Goal: Book appointment/travel/reservation

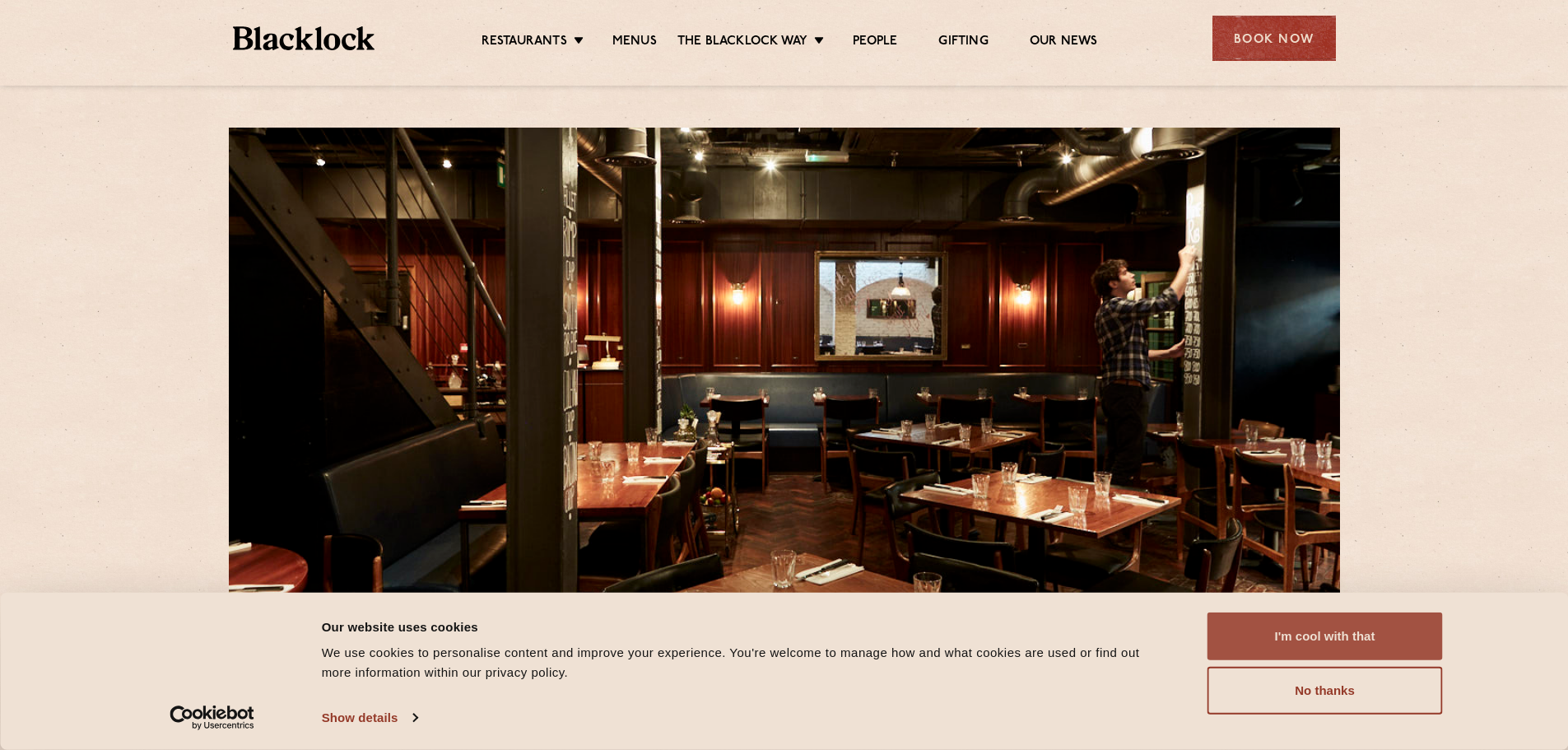
click at [1413, 643] on button "I'm cool with that" at bounding box center [1325, 636] width 236 height 47
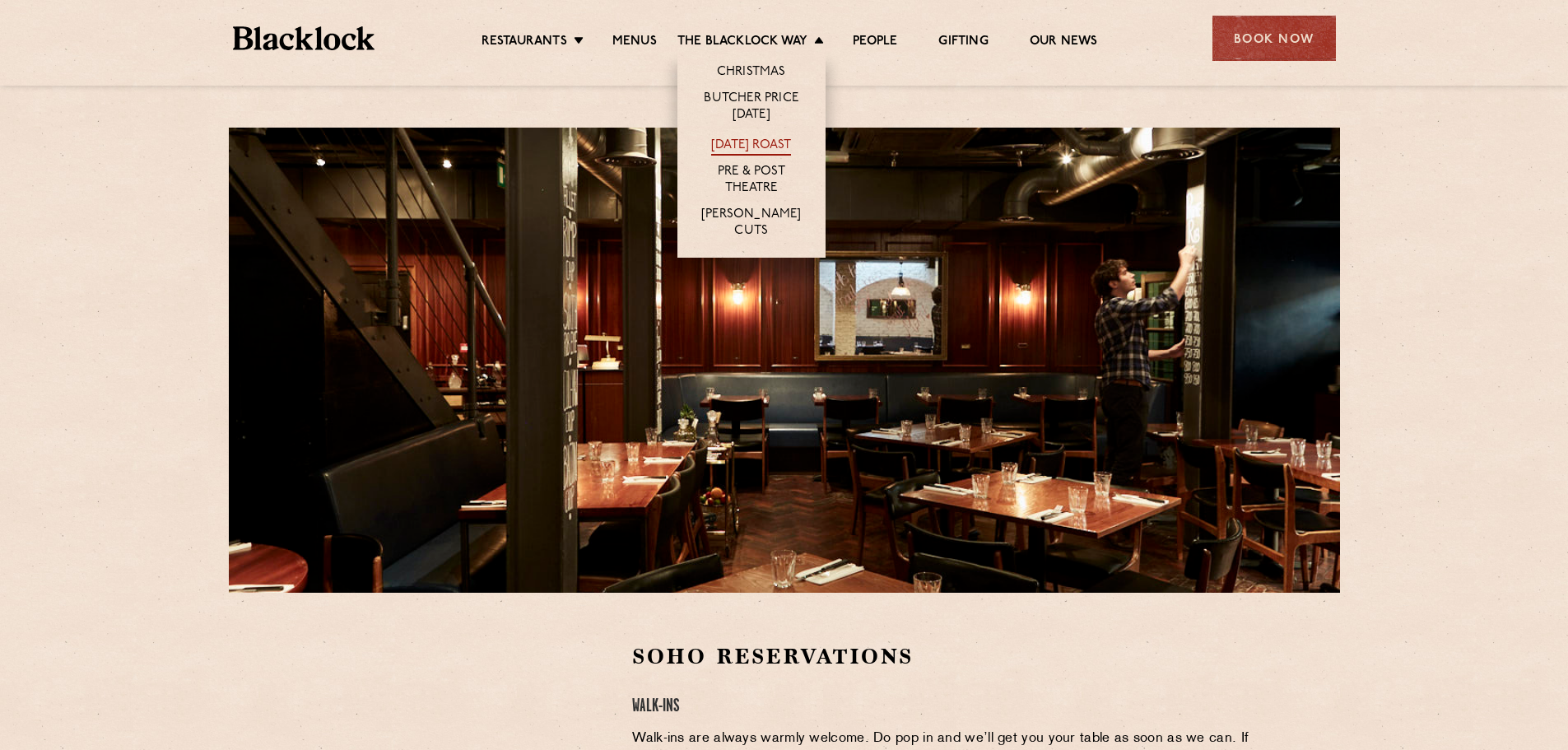
click at [763, 142] on link "[DATE] Roast" at bounding box center [751, 146] width 80 height 18
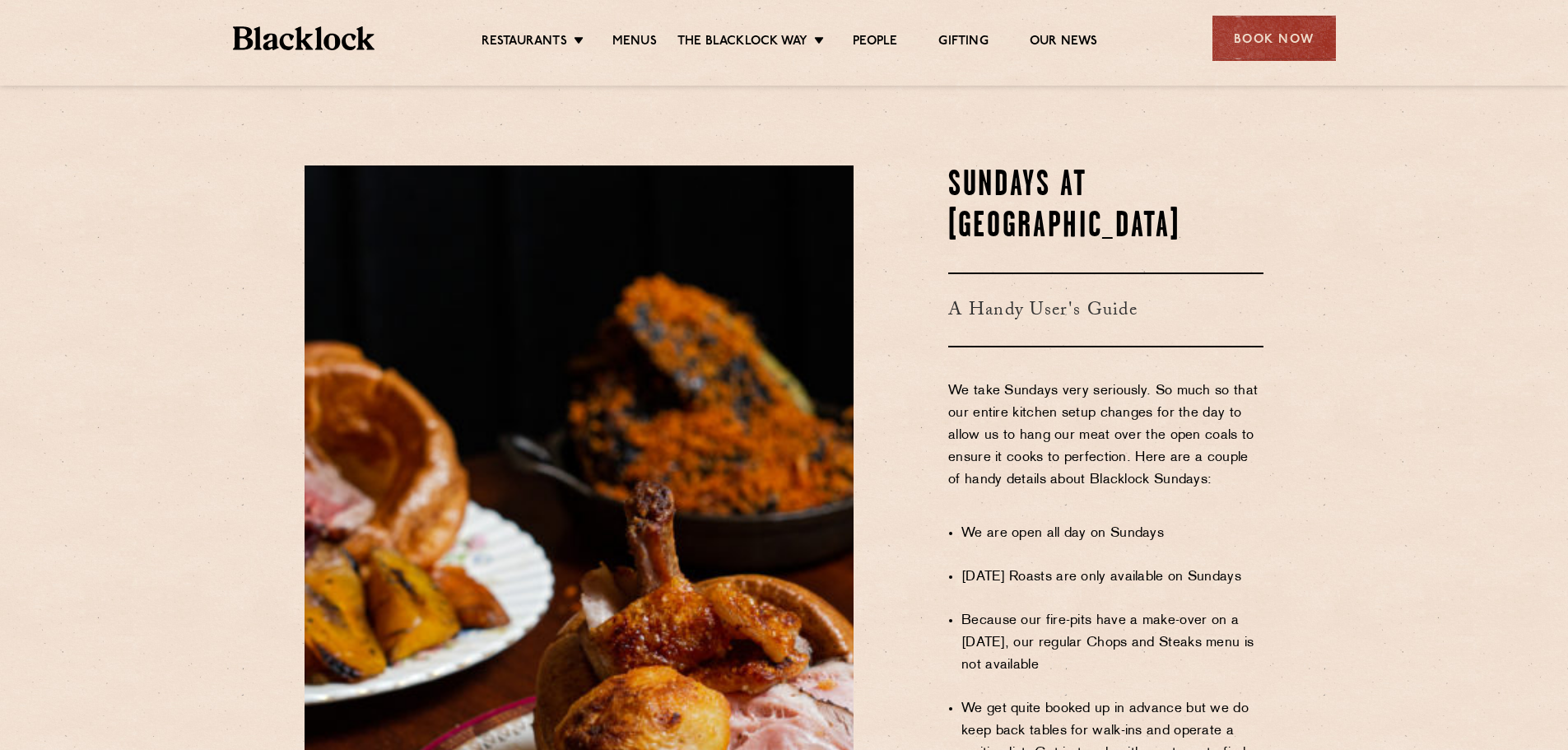
scroll to position [741, 0]
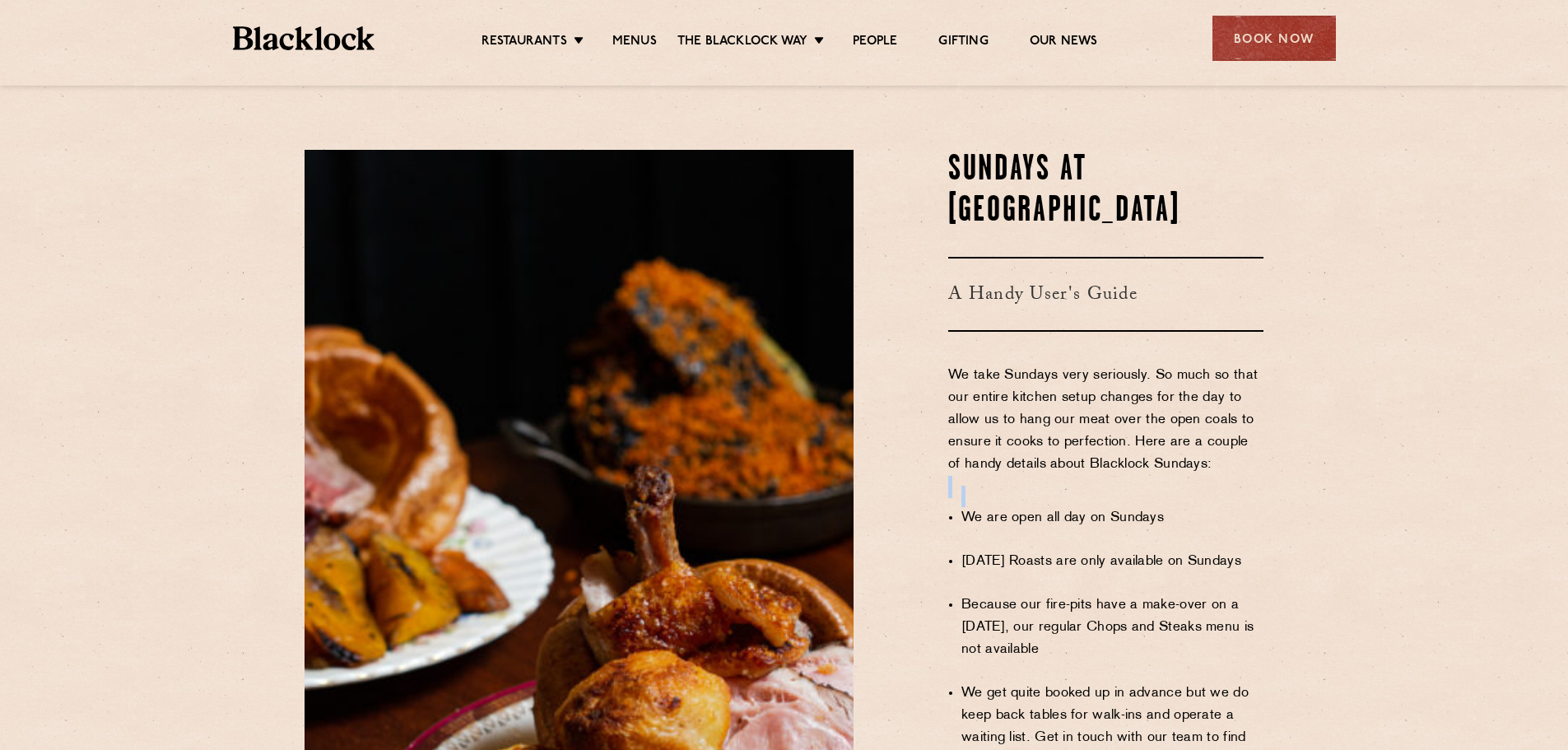
drag, startPoint x: 933, startPoint y: 473, endPoint x: 1274, endPoint y: 490, distance: 341.4
click at [1274, 490] on div "Sundays at Blacklock A Handy User's Guide We take Sundays very seriously. So mu…" at bounding box center [1070, 643] width 410 height 986
click at [1229, 551] on li "Sunday Roasts are only available on Sundays" at bounding box center [1112, 562] width 302 height 22
drag, startPoint x: 959, startPoint y: 521, endPoint x: 1263, endPoint y: 509, distance: 304.2
click at [1262, 510] on div "Sundays at Blacklock A Handy User's Guide We take Sundays very seriously. So mu…" at bounding box center [1070, 643] width 410 height 986
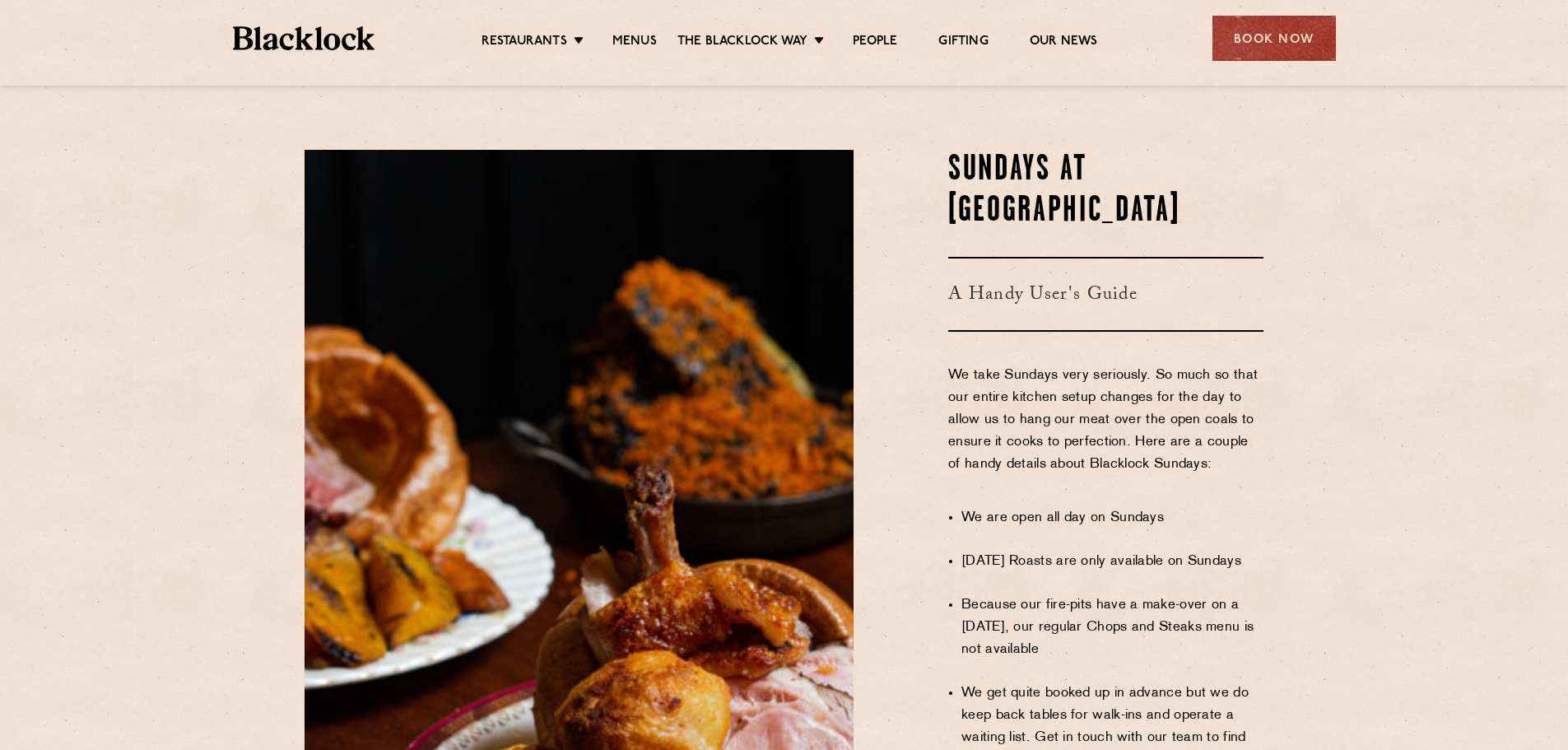
click at [1209, 595] on li "Because our fire-pits have a make-over on a Sunday, our regular Chops and Steak…" at bounding box center [1112, 627] width 302 height 66
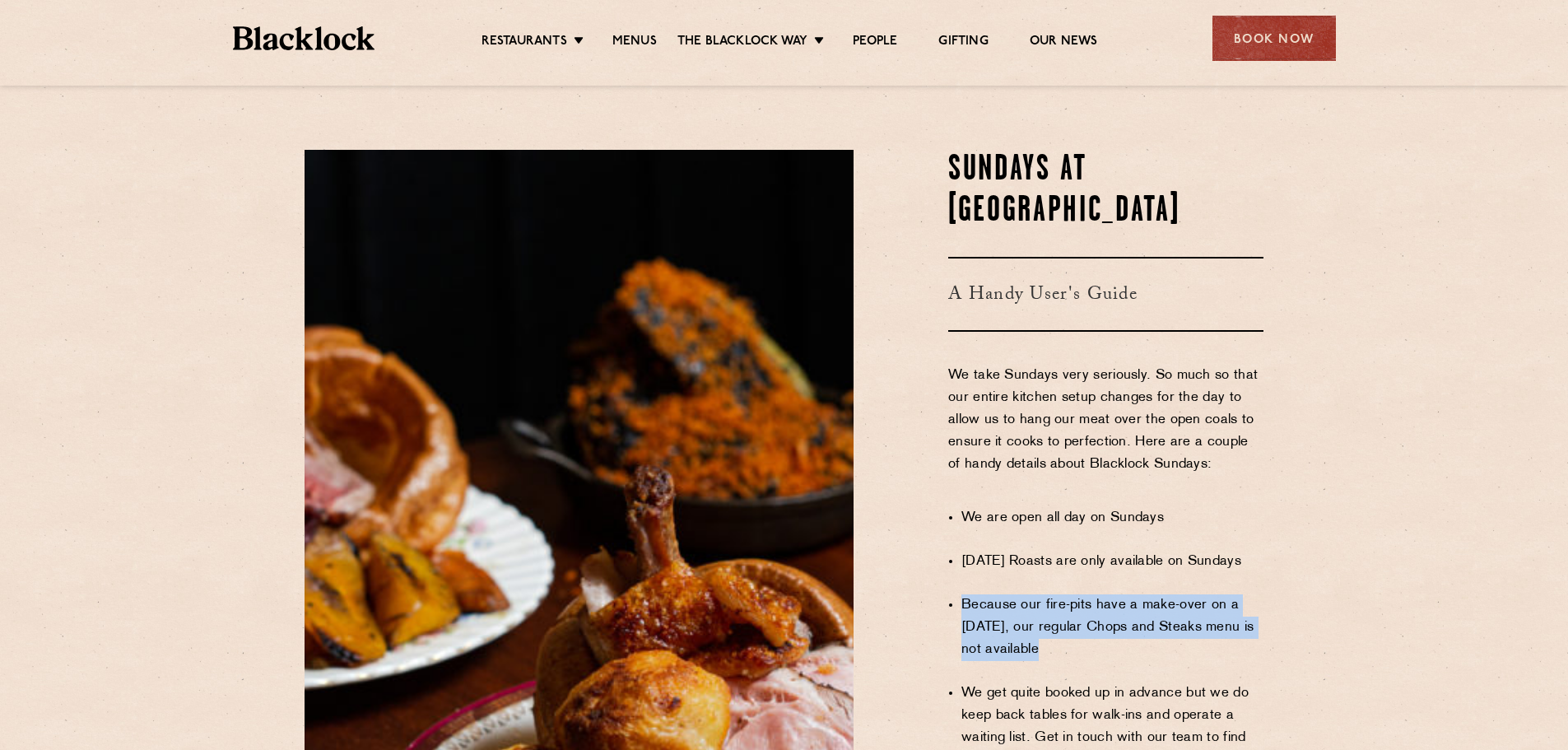
drag, startPoint x: 959, startPoint y: 570, endPoint x: 1082, endPoint y: 603, distance: 127.3
click at [1082, 603] on div "Sundays at Blacklock A Handy User's Guide We take Sundays very seriously. So mu…" at bounding box center [1070, 643] width 410 height 986
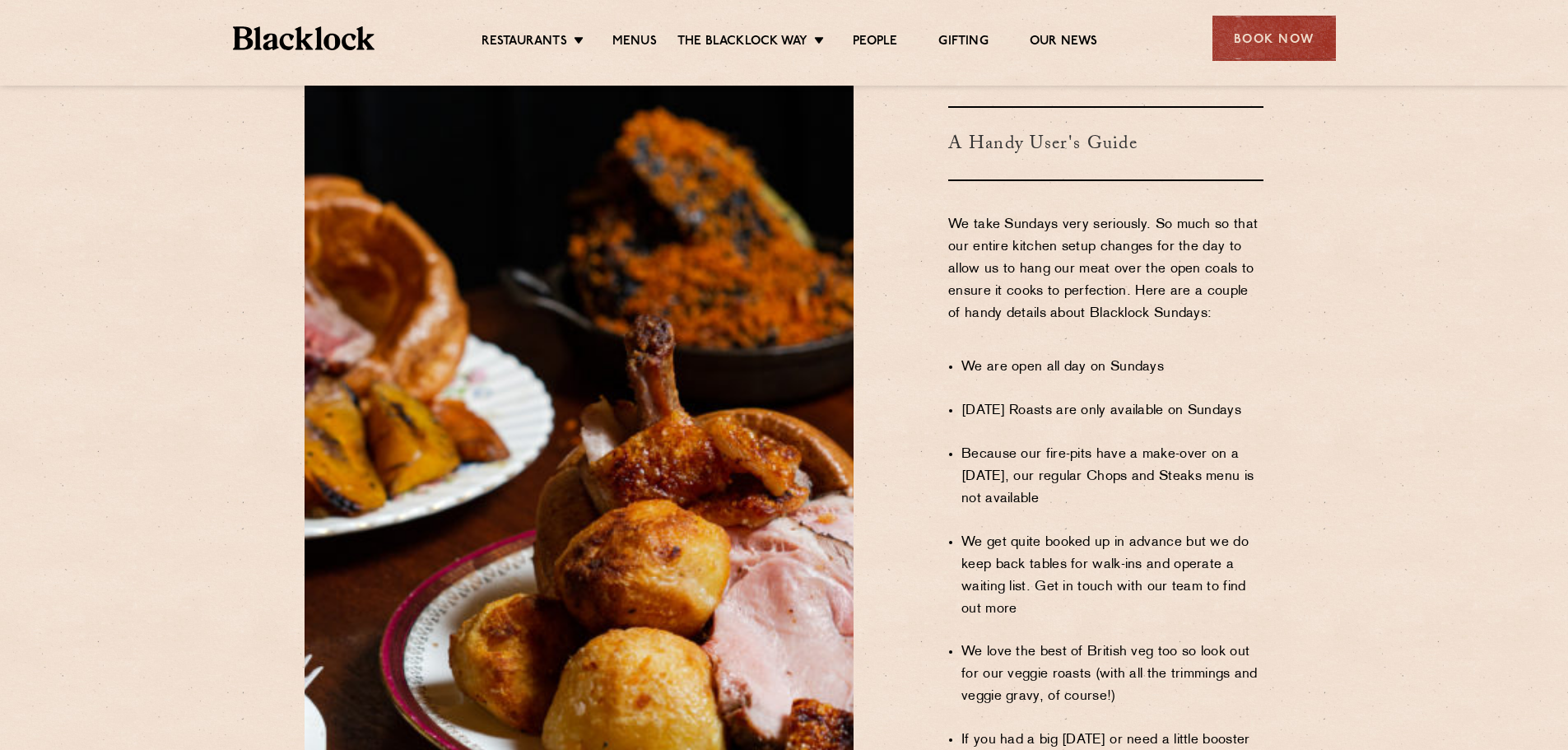
scroll to position [905, 0]
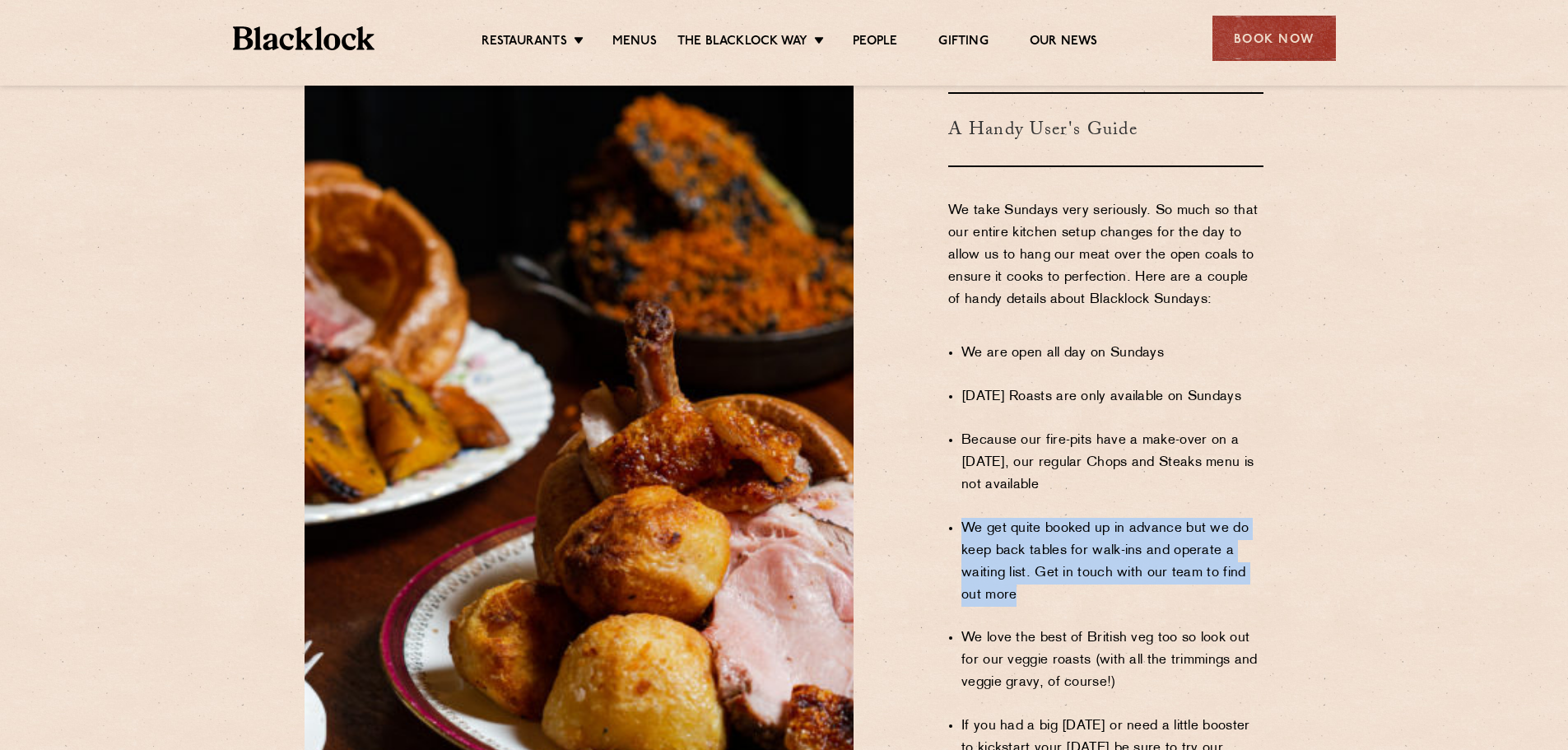
drag, startPoint x: 949, startPoint y: 485, endPoint x: 1043, endPoint y: 558, distance: 119.0
click at [1043, 558] on li "We get quite booked up in advance but we do keep back tables for walk-ins and o…" at bounding box center [1112, 562] width 302 height 89
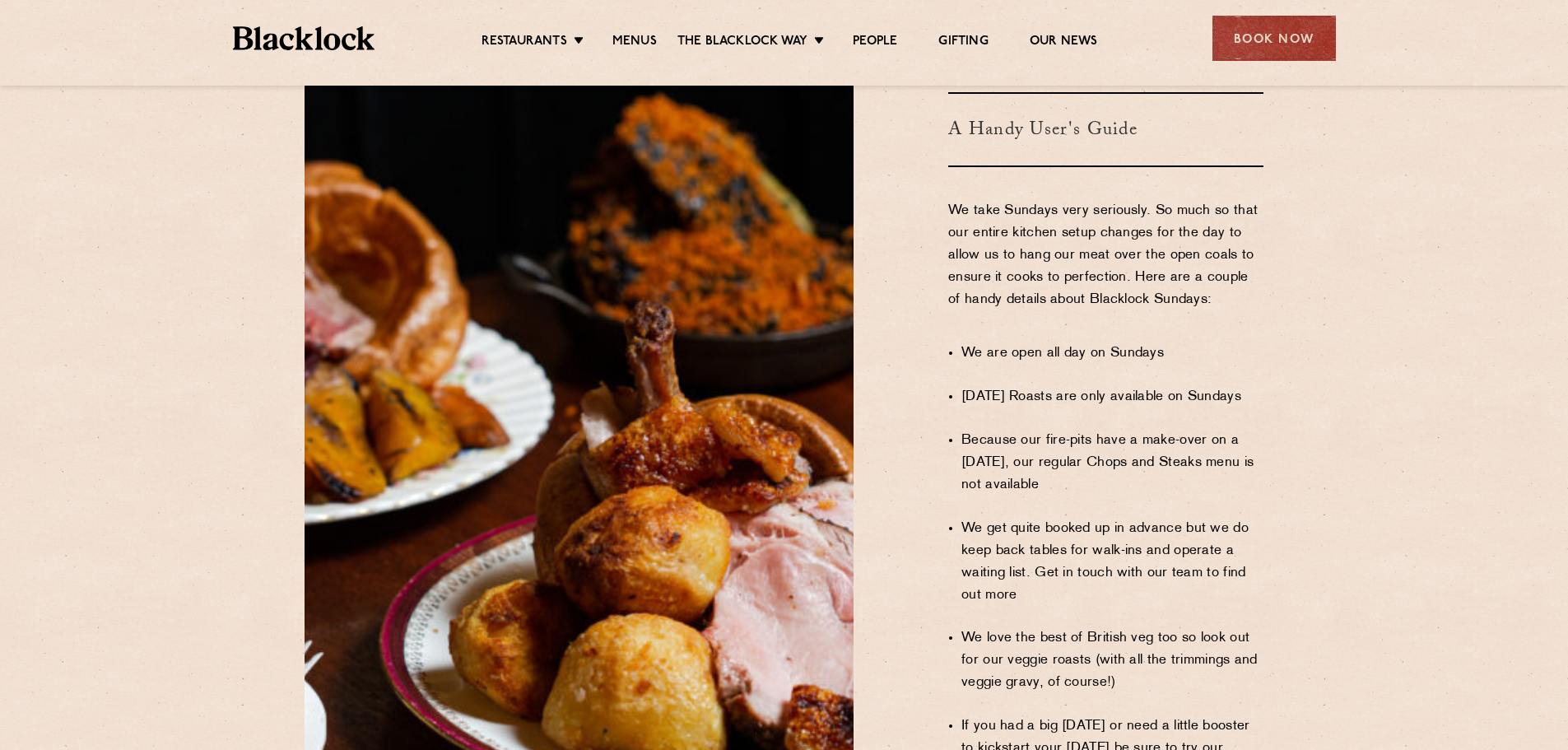
click at [1074, 567] on ul "We are open all day on Sundays Sunday Roasts are only available on Sundays Beca…" at bounding box center [1112, 617] width 302 height 593
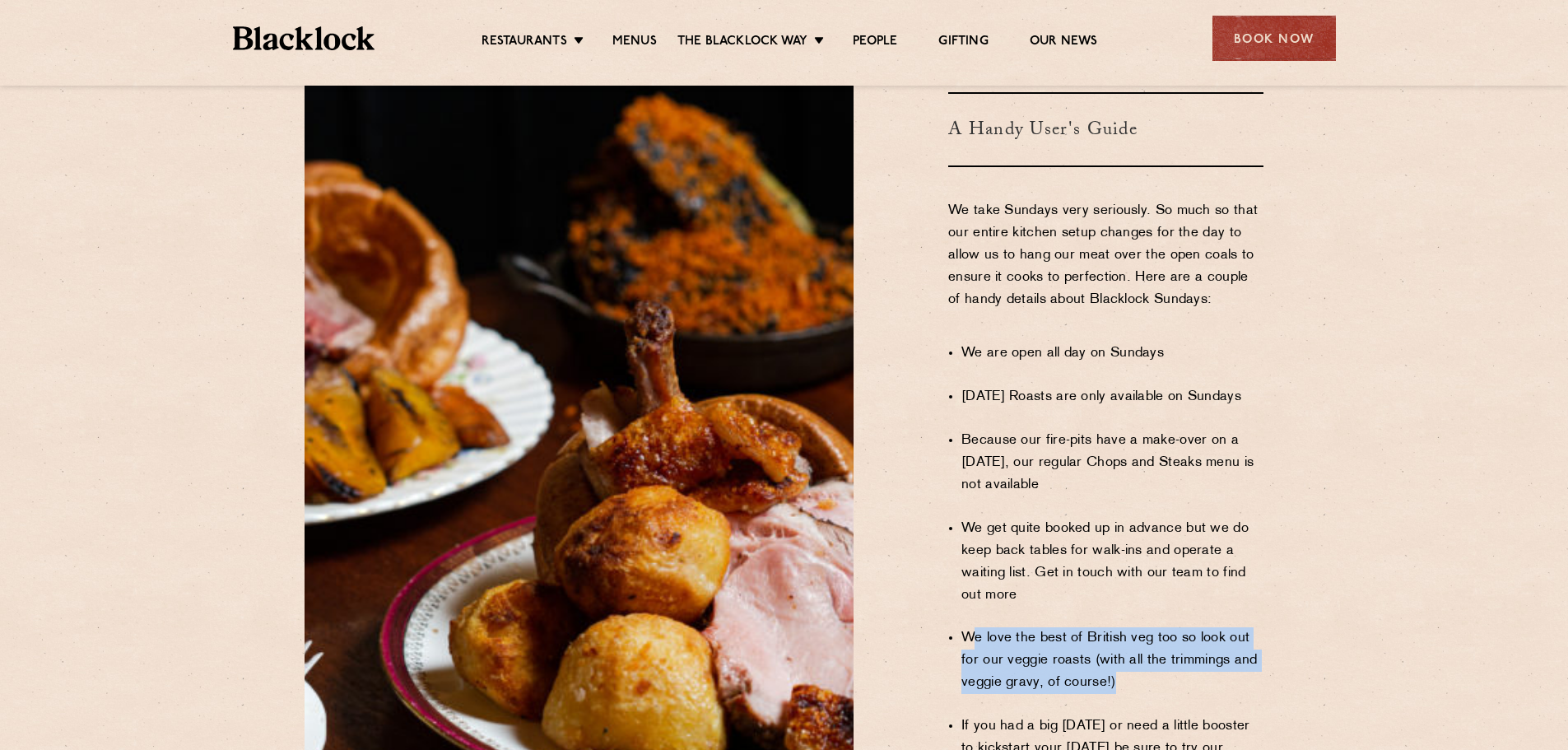
drag, startPoint x: 973, startPoint y: 594, endPoint x: 1149, endPoint y: 652, distance: 185.3
click at [1149, 652] on ul "We are open all day on Sundays Sunday Roasts are only available on Sundays Beca…" at bounding box center [1112, 617] width 302 height 593
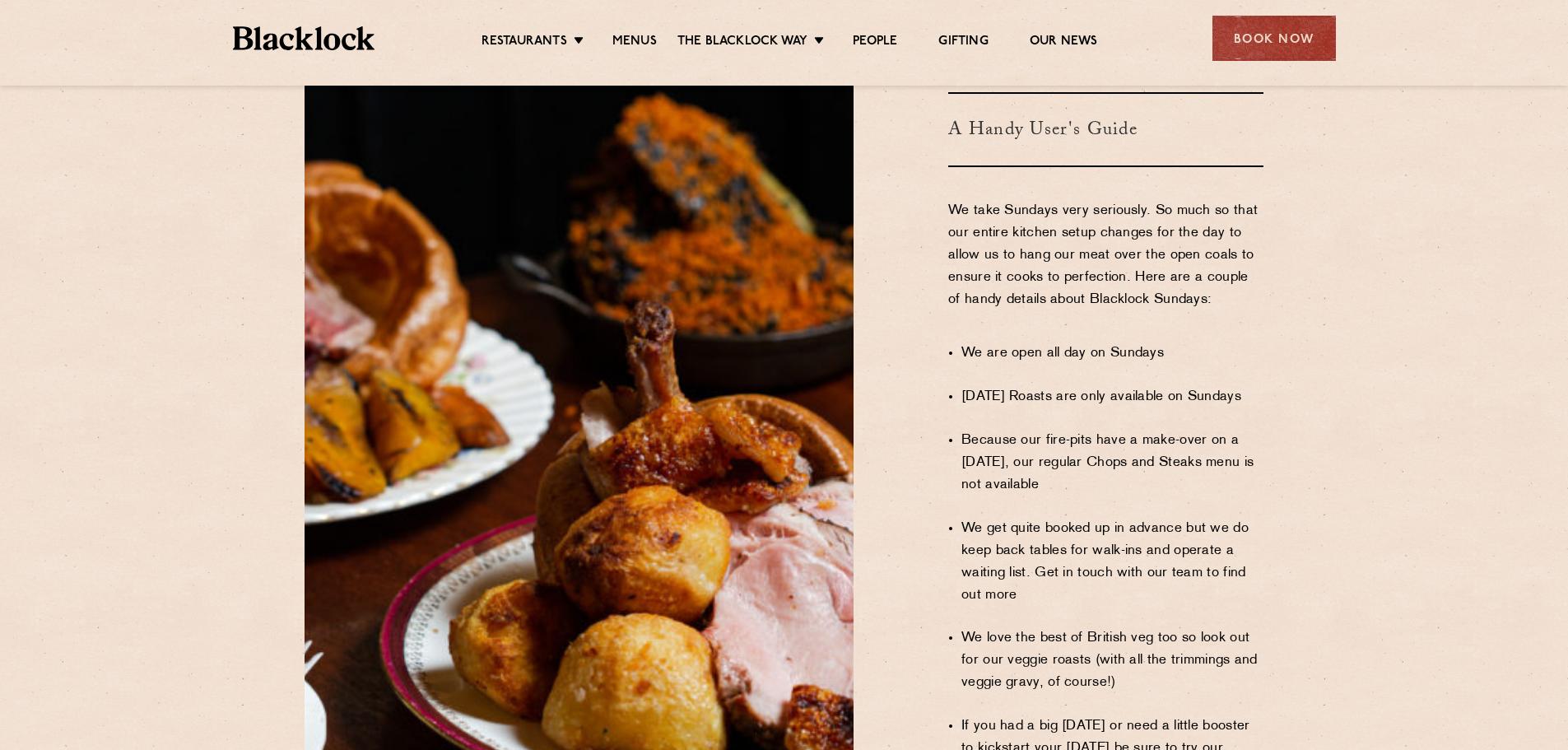
click at [1119, 554] on li "We get quite booked up in advance but we do keep back tables for walk-ins and o…" at bounding box center [1112, 562] width 302 height 89
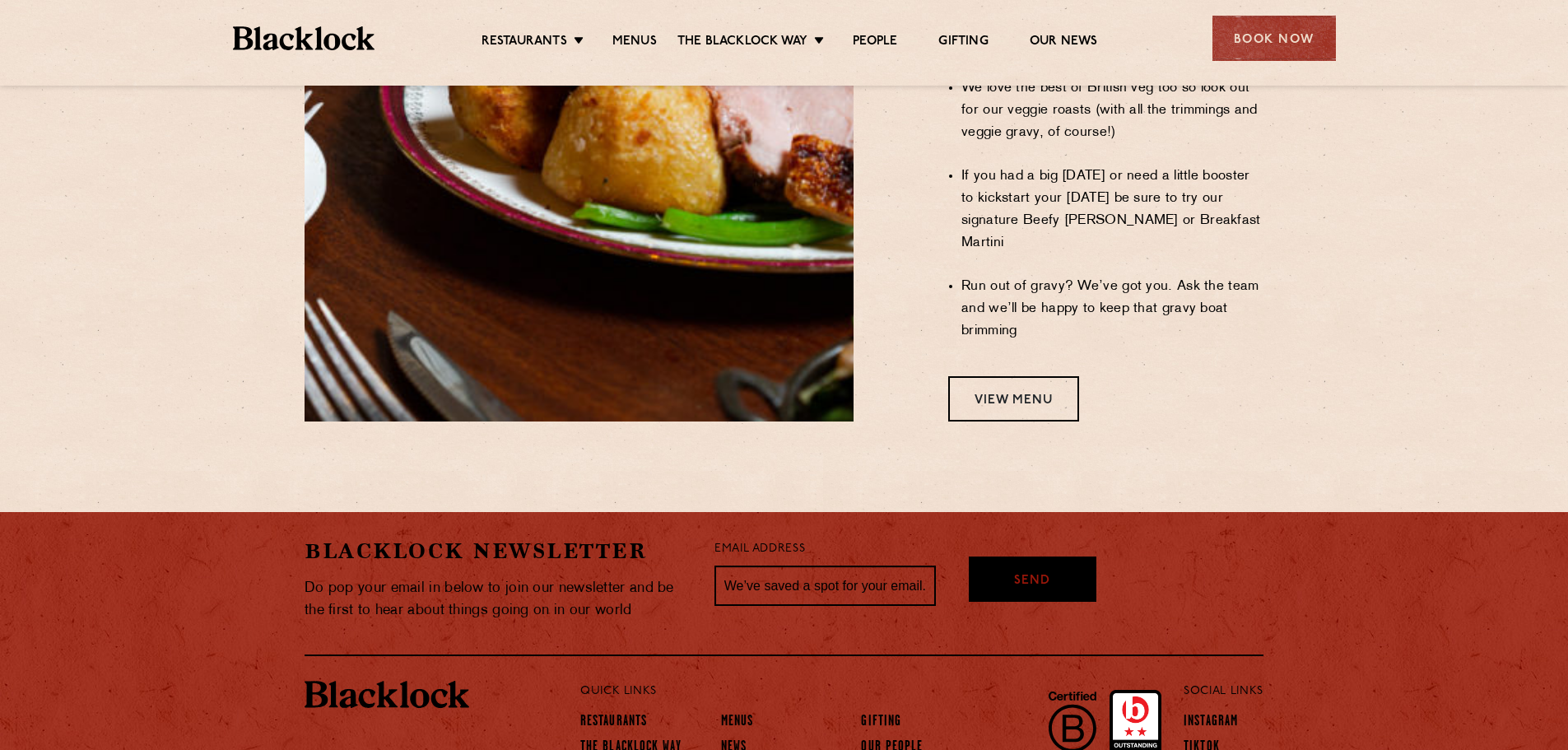
scroll to position [1511, 0]
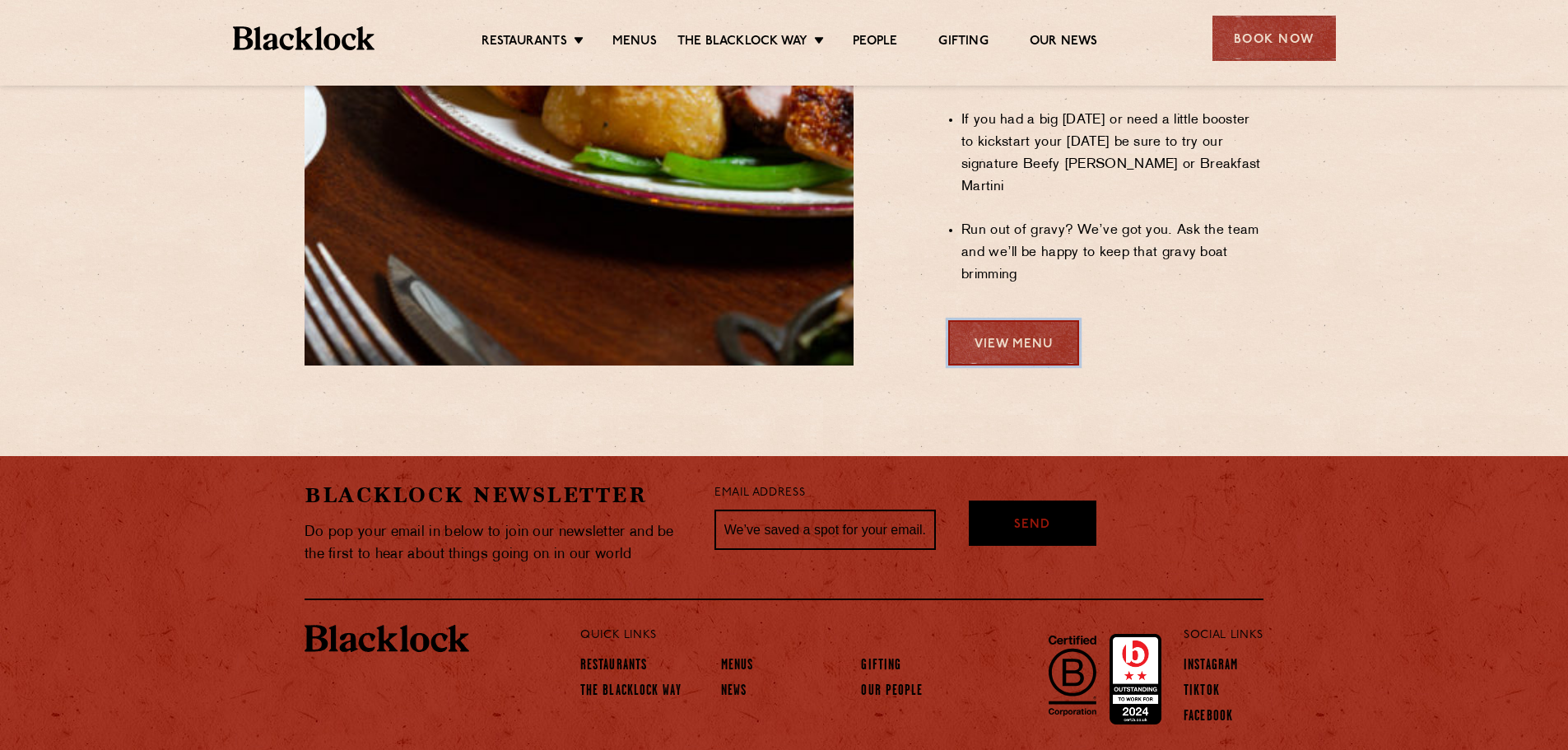
click at [1041, 320] on link "View Menu" at bounding box center [1014, 343] width 131 height 45
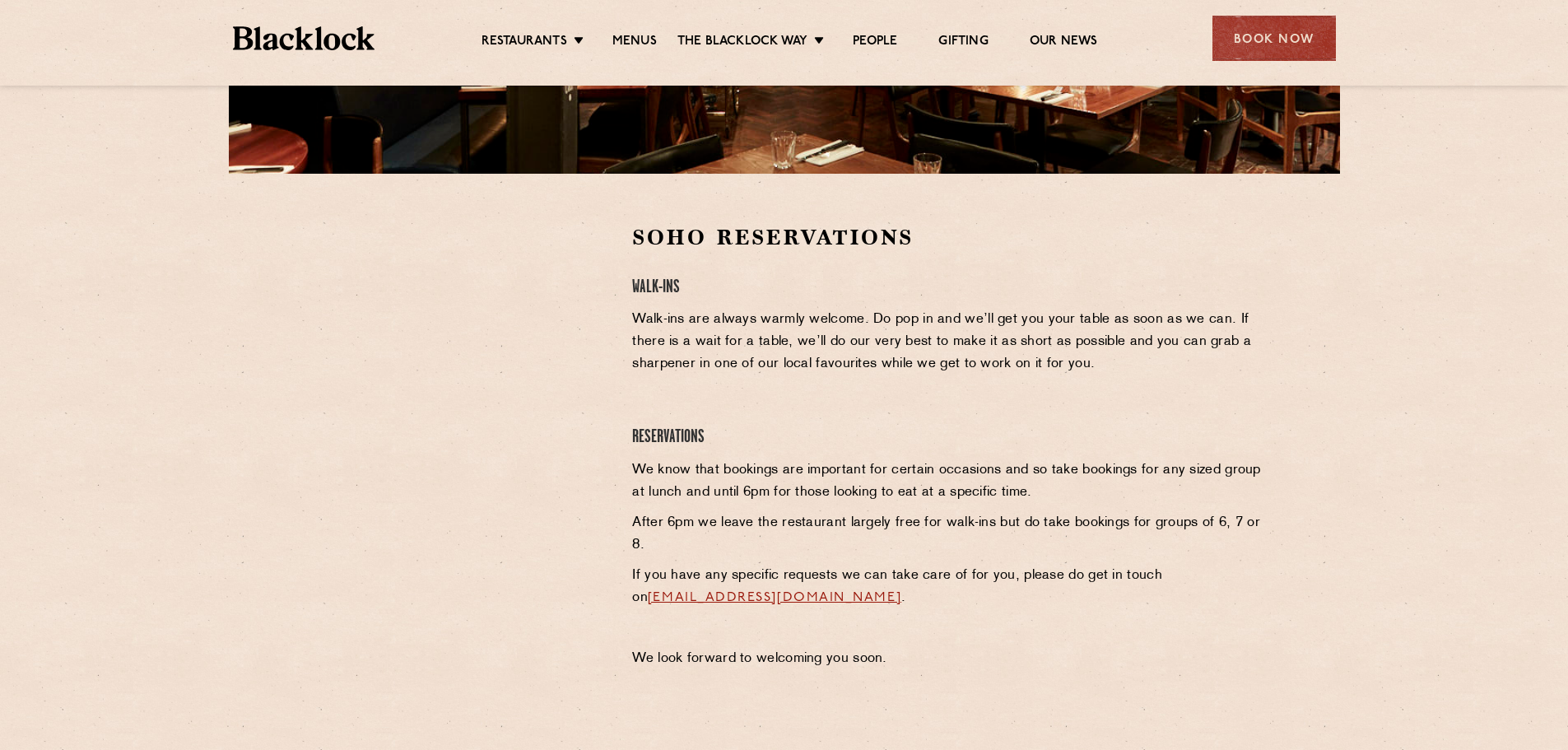
scroll to position [412, 0]
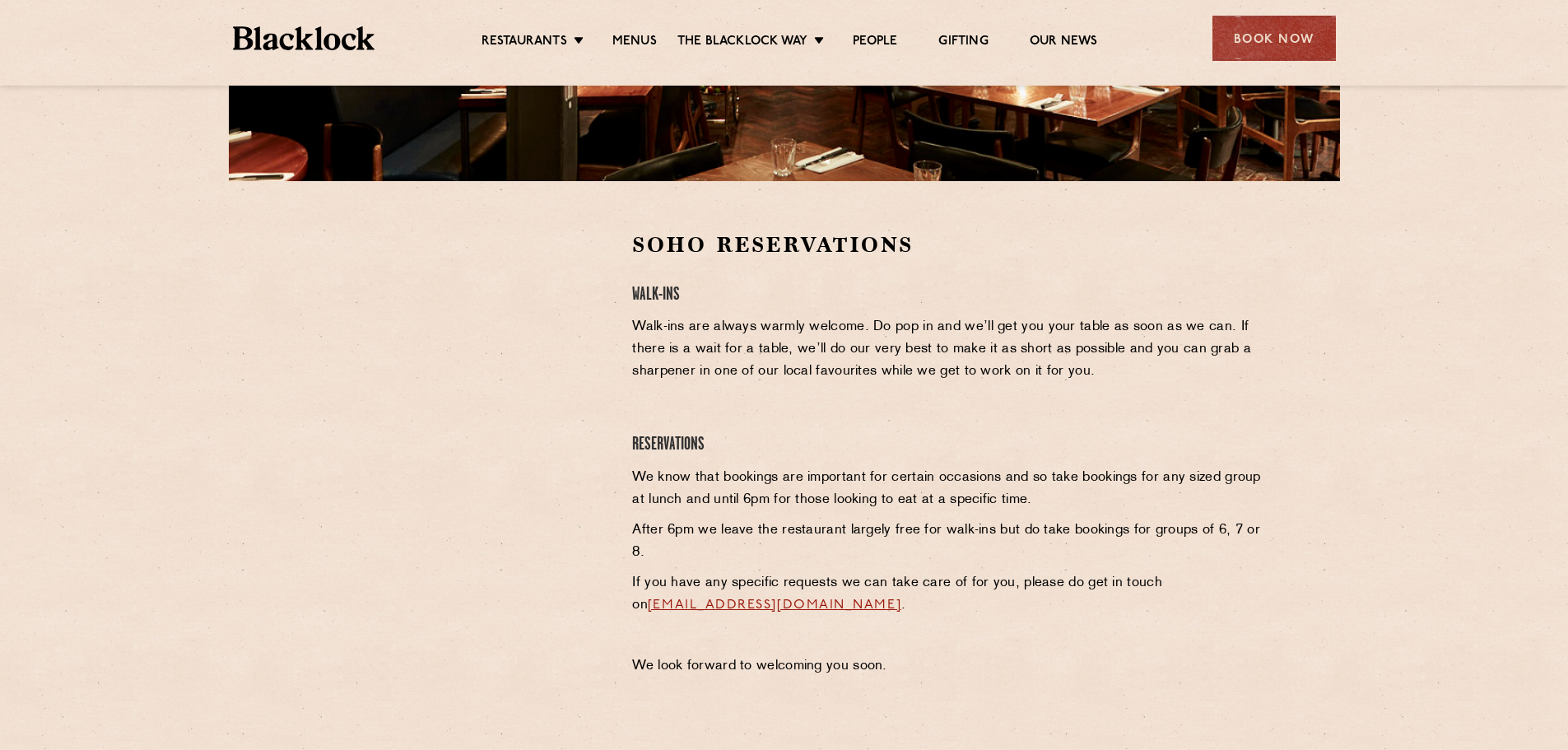
click at [589, 304] on div at bounding box center [456, 354] width 303 height 248
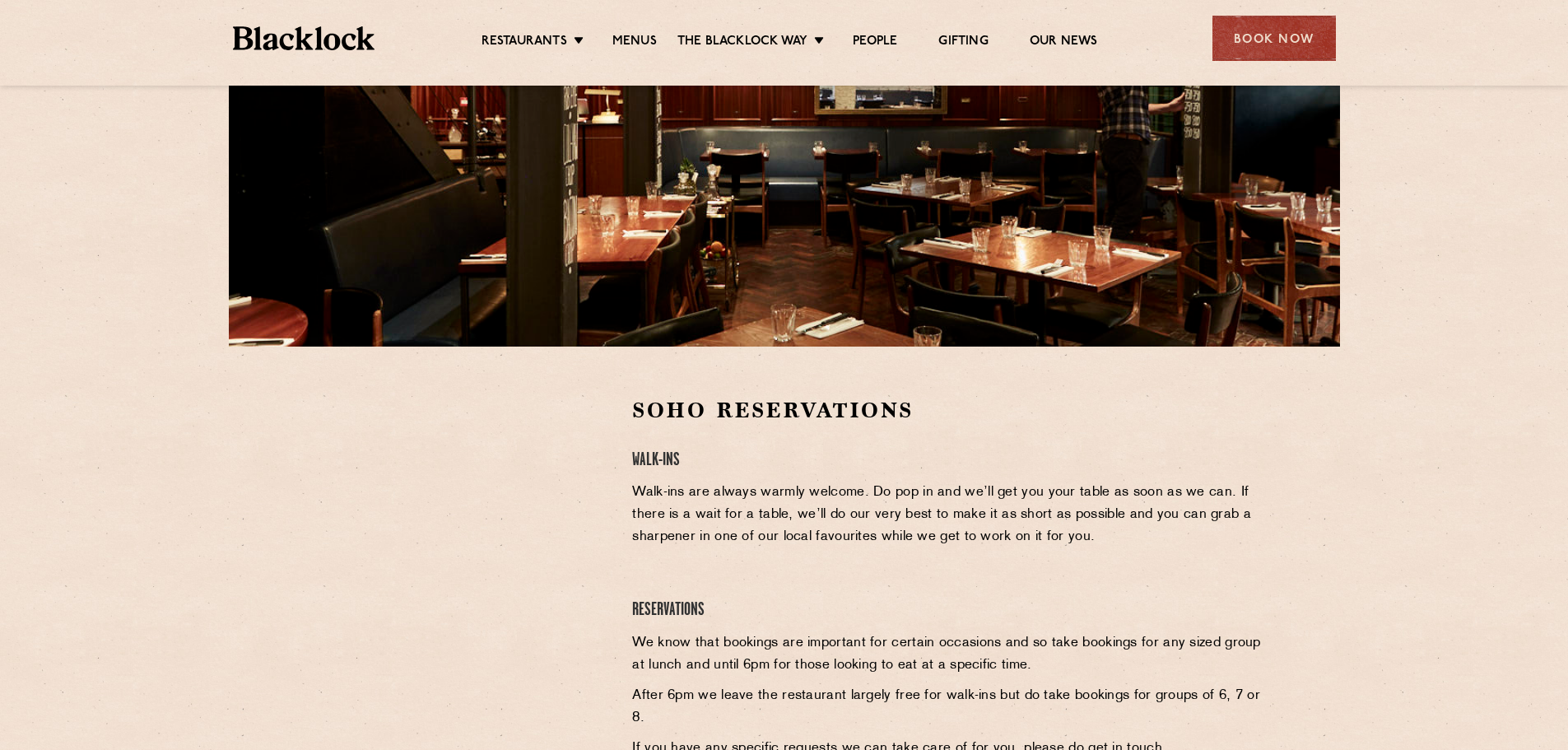
scroll to position [247, 0]
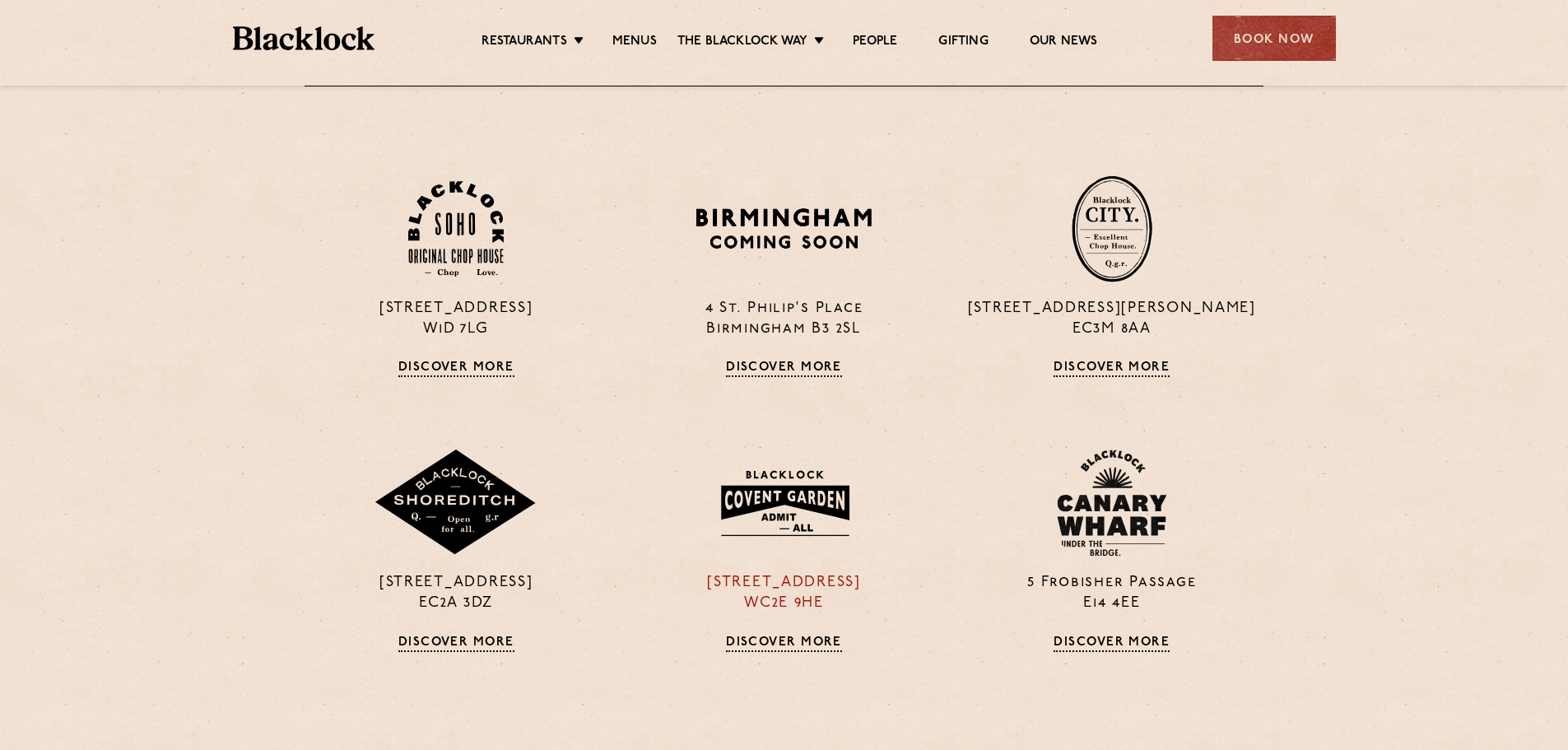
scroll to position [1235, 0]
click at [463, 259] on img at bounding box center [456, 229] width 96 height 97
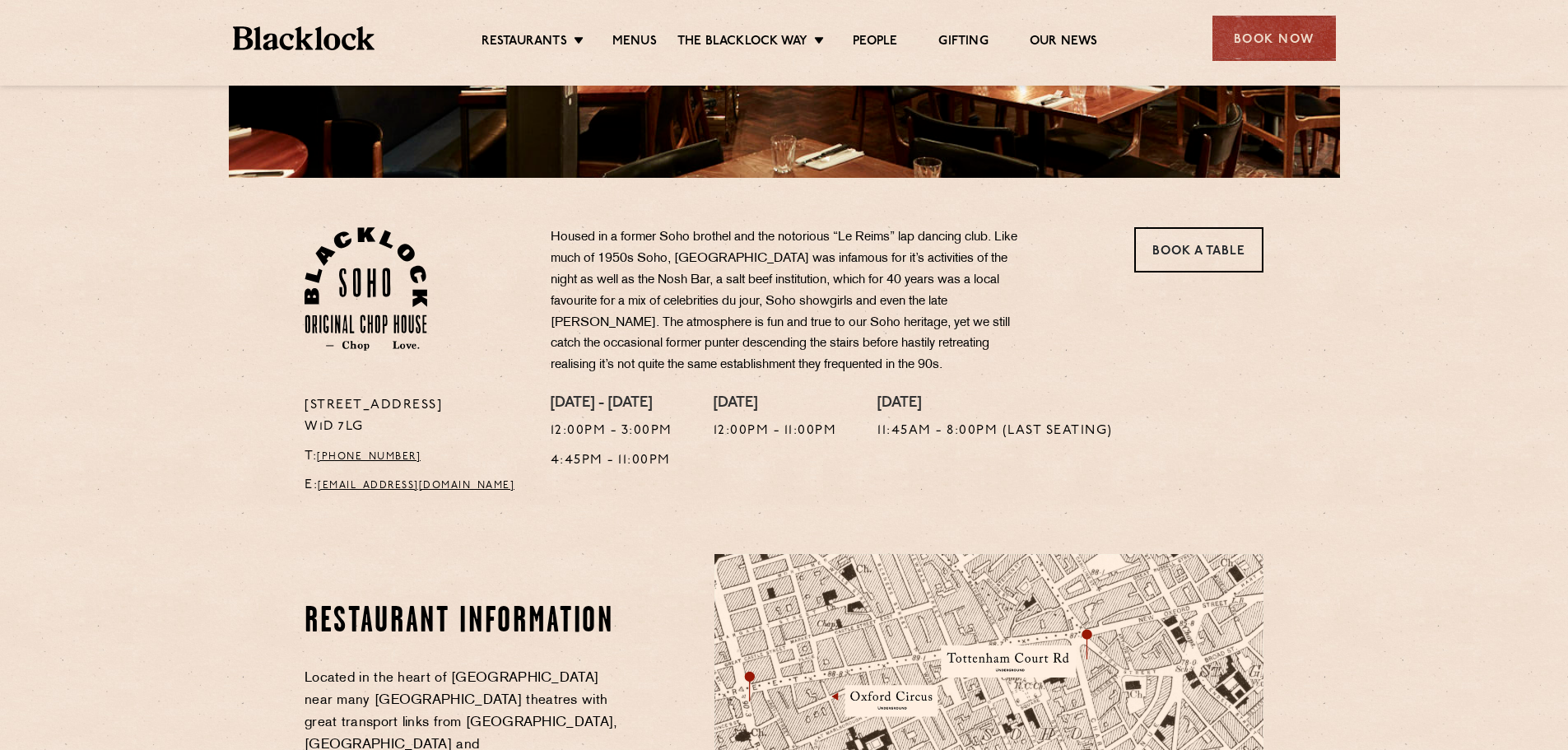
scroll to position [494, 0]
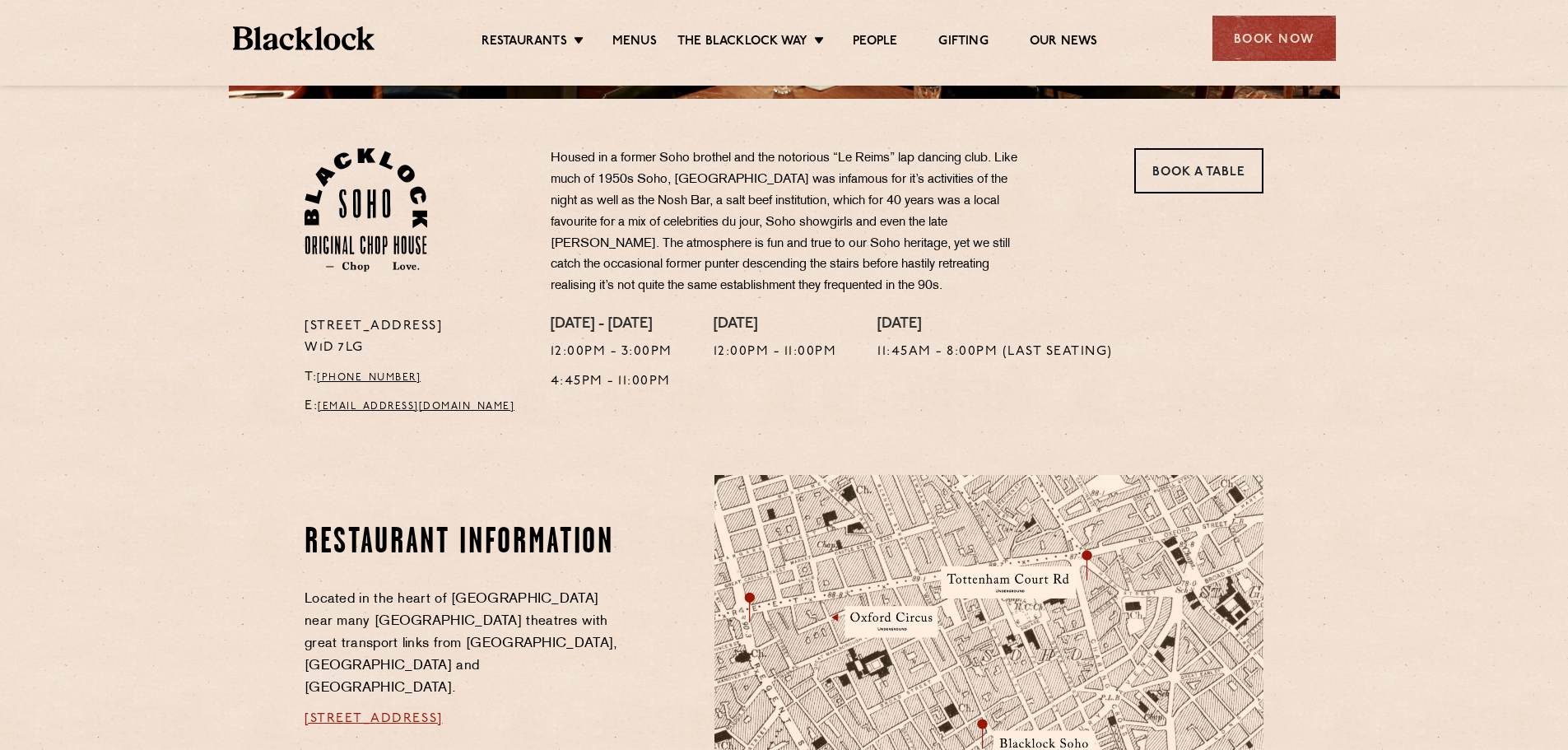
drag, startPoint x: 874, startPoint y: 352, endPoint x: 1150, endPoint y: 330, distance: 276.9
click at [1150, 330] on div "Monday - Friday 12:00pm - 3:00pm 4:45pm - 11:00pm Saturday 12:00pm - 11:00pm Su…" at bounding box center [907, 371] width 738 height 110
click at [1167, 357] on div "Monday - Friday 12:00pm - 3:00pm 4:45pm - 11:00pm Saturday 12:00pm - 11:00pm Su…" at bounding box center [907, 371] width 738 height 110
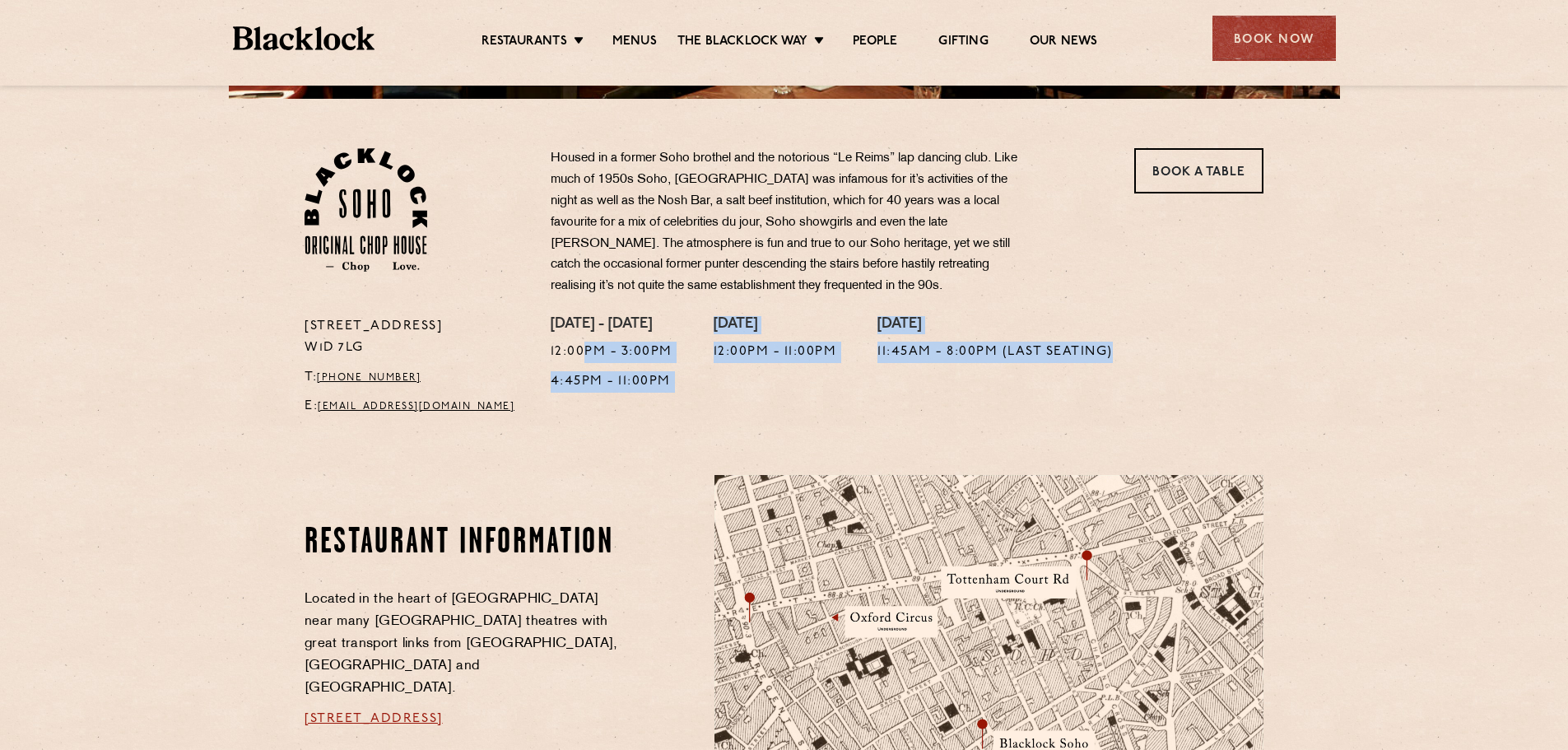
drag, startPoint x: 1069, startPoint y: 348, endPoint x: 582, endPoint y: 356, distance: 487.1
click at [582, 356] on div "Monday - Friday 12:00pm - 3:00pm 4:45pm - 11:00pm Saturday 12:00pm - 11:00pm Su…" at bounding box center [907, 371] width 738 height 110
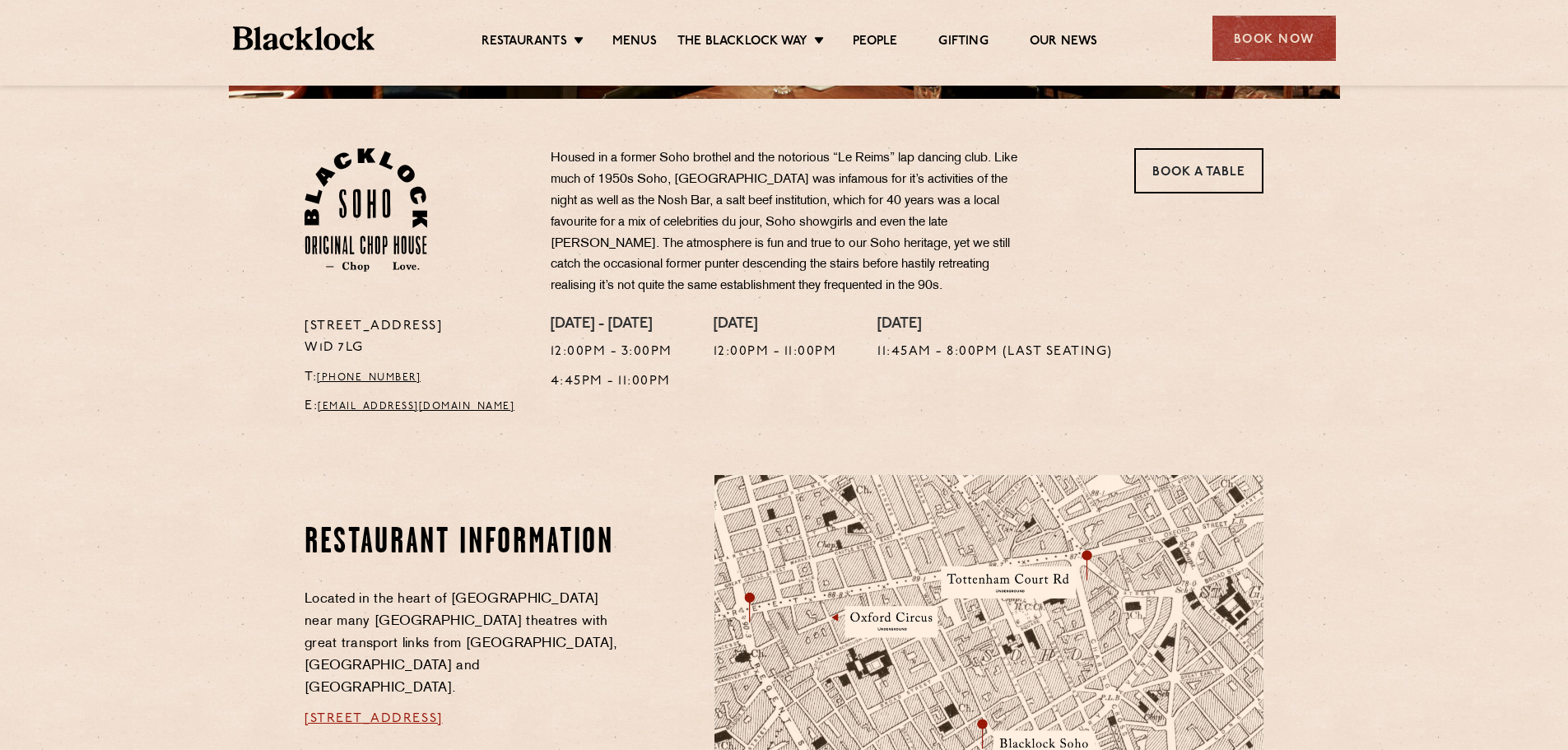
click at [753, 248] on p "Housed in a former Soho brothel and the notorious “Le Reims” lap dancing club. …" at bounding box center [793, 223] width 486 height 149
